Goal: Information Seeking & Learning: Learn about a topic

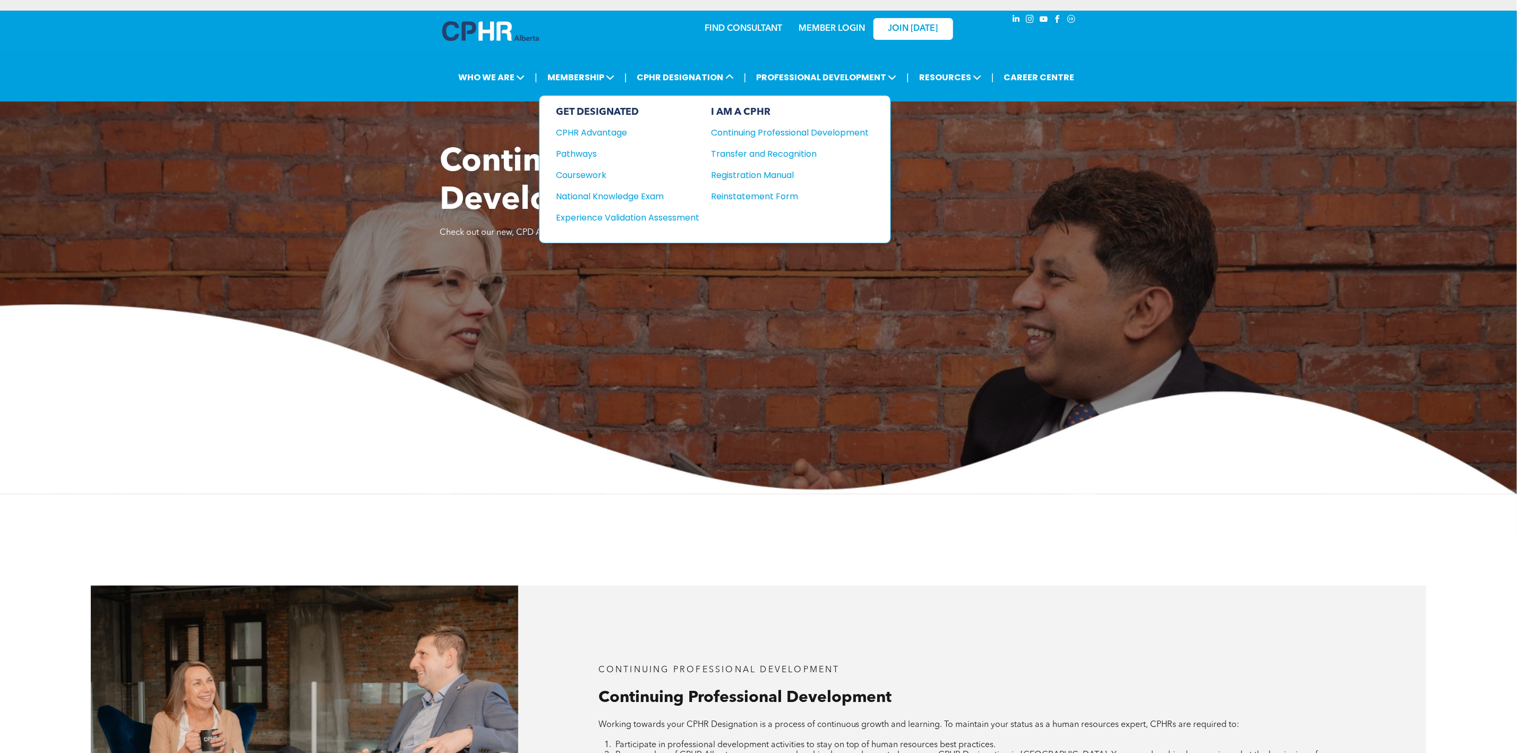
click at [743, 170] on div "Registration Manual" at bounding box center [783, 174] width 142 height 13
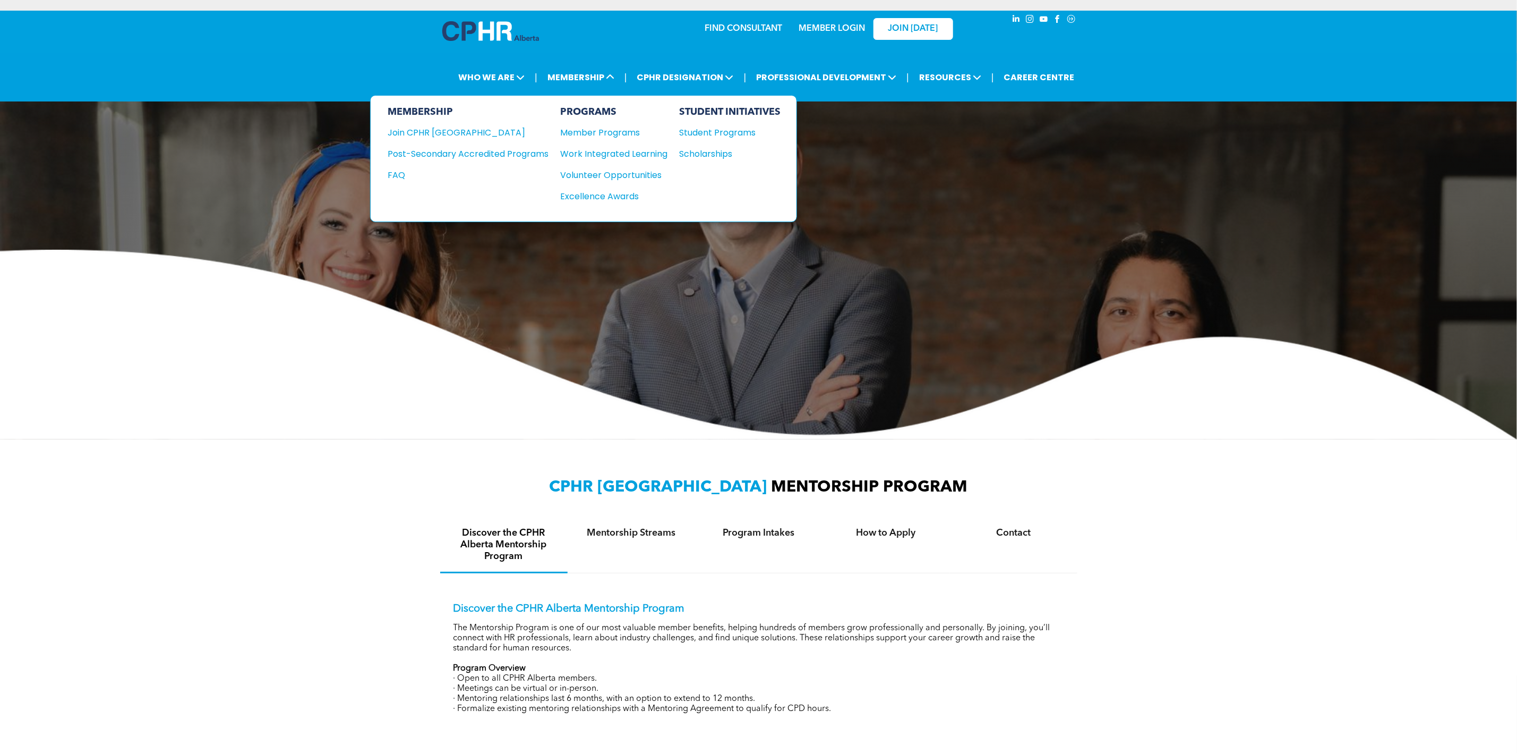
click at [442, 137] on div "Join CPHR [GEOGRAPHIC_DATA]" at bounding box center [460, 132] width 145 height 13
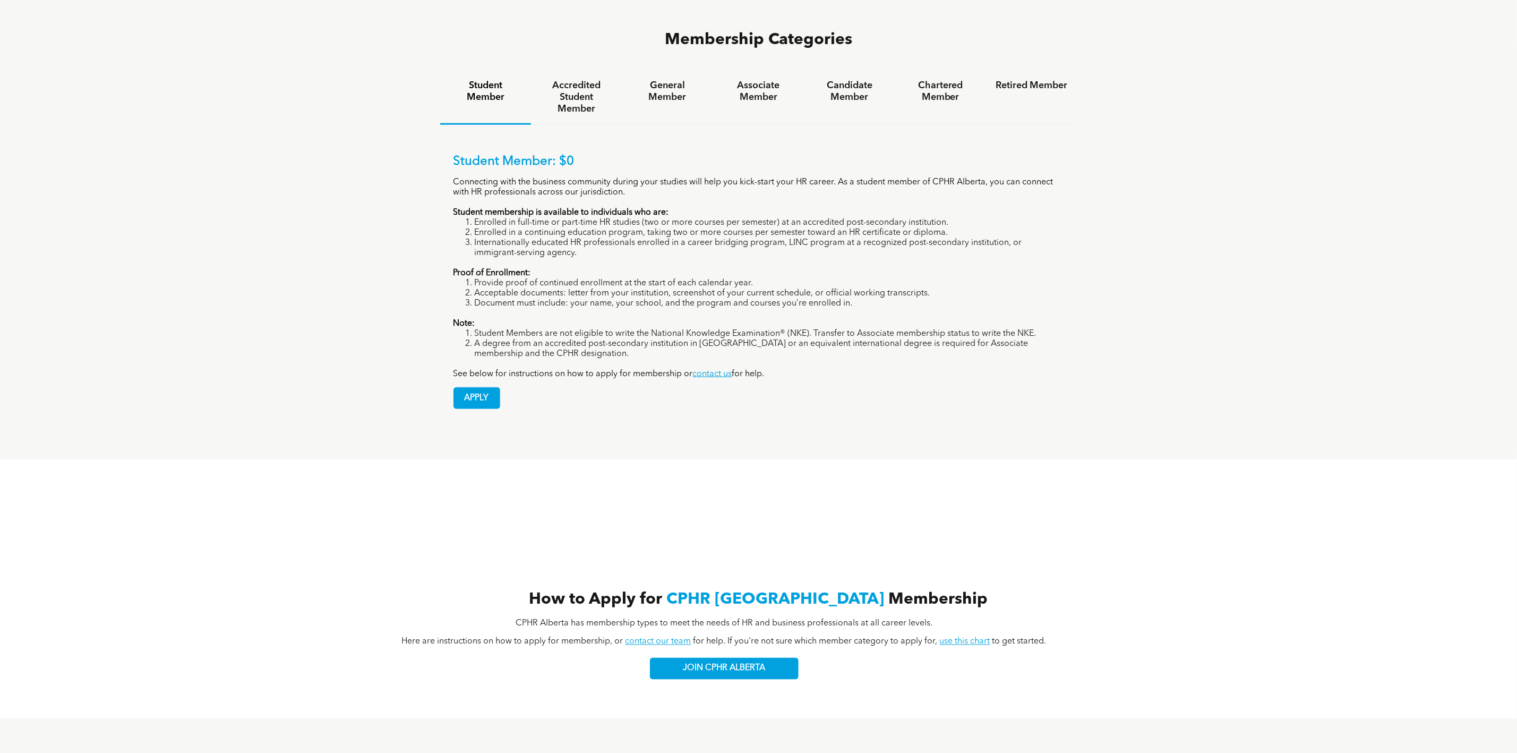
scroll to position [1115, 0]
